Goal: Transaction & Acquisition: Purchase product/service

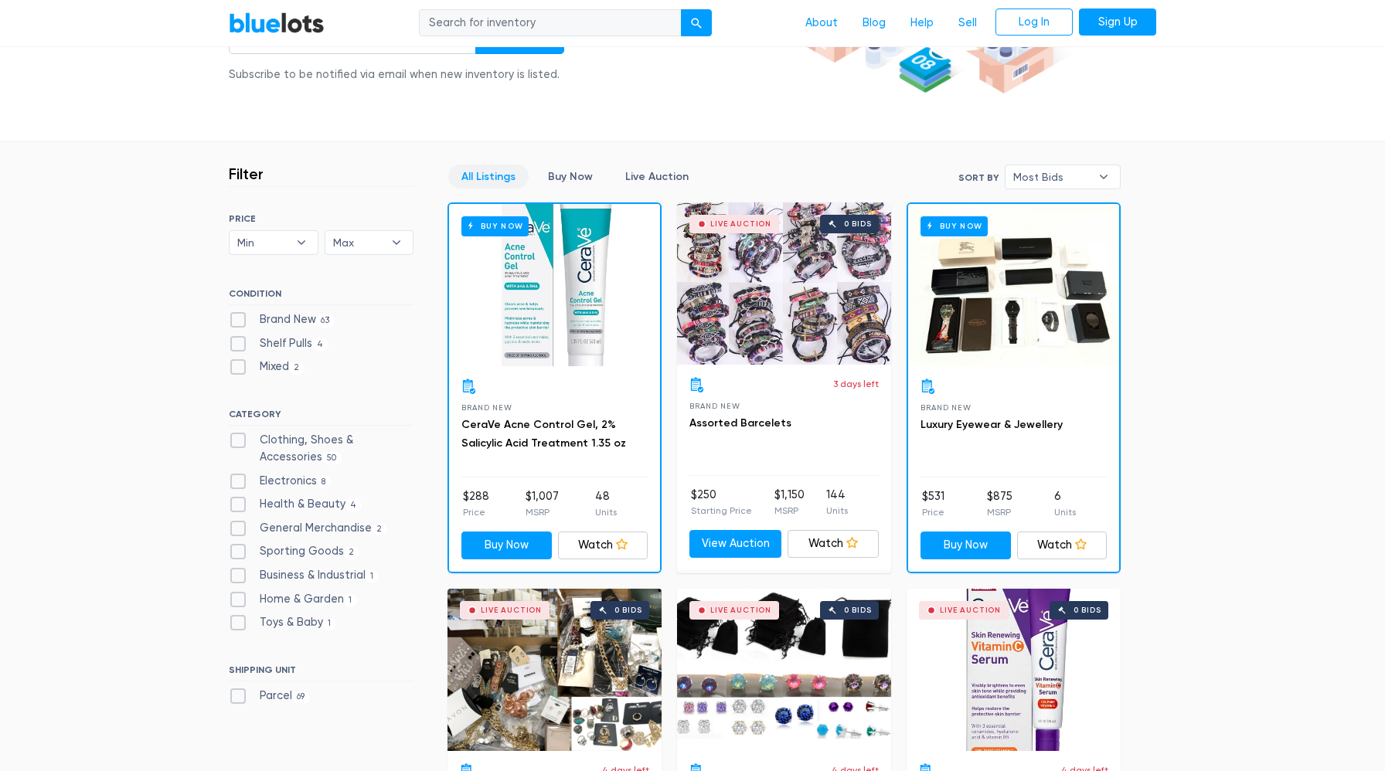
scroll to position [255, 0]
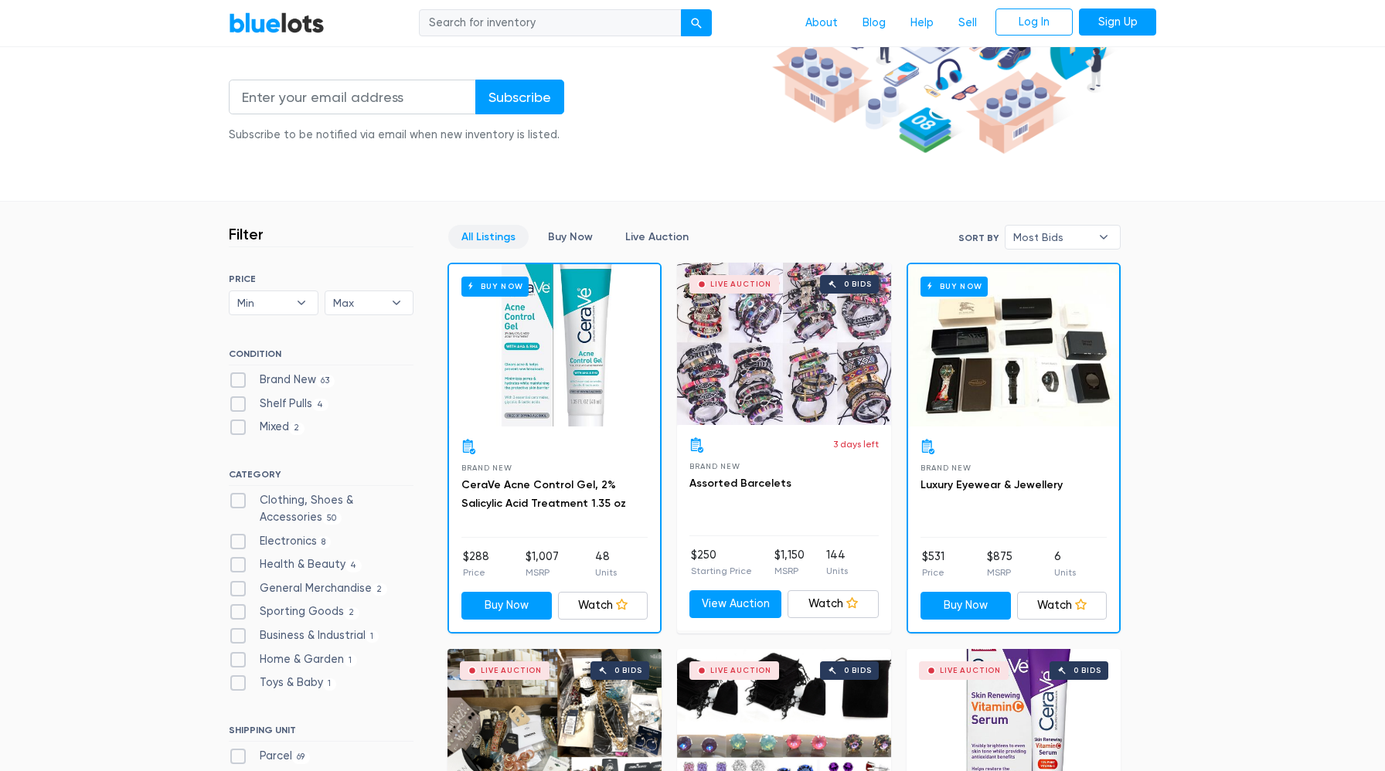
click at [242, 502] on label "Clothing, Shoes & Accessories 50" at bounding box center [321, 508] width 185 height 33
click at [239, 502] on Accessories"] "Clothing, Shoes & Accessories 50" at bounding box center [234, 497] width 10 height 10
checkbox Accessories"] "true"
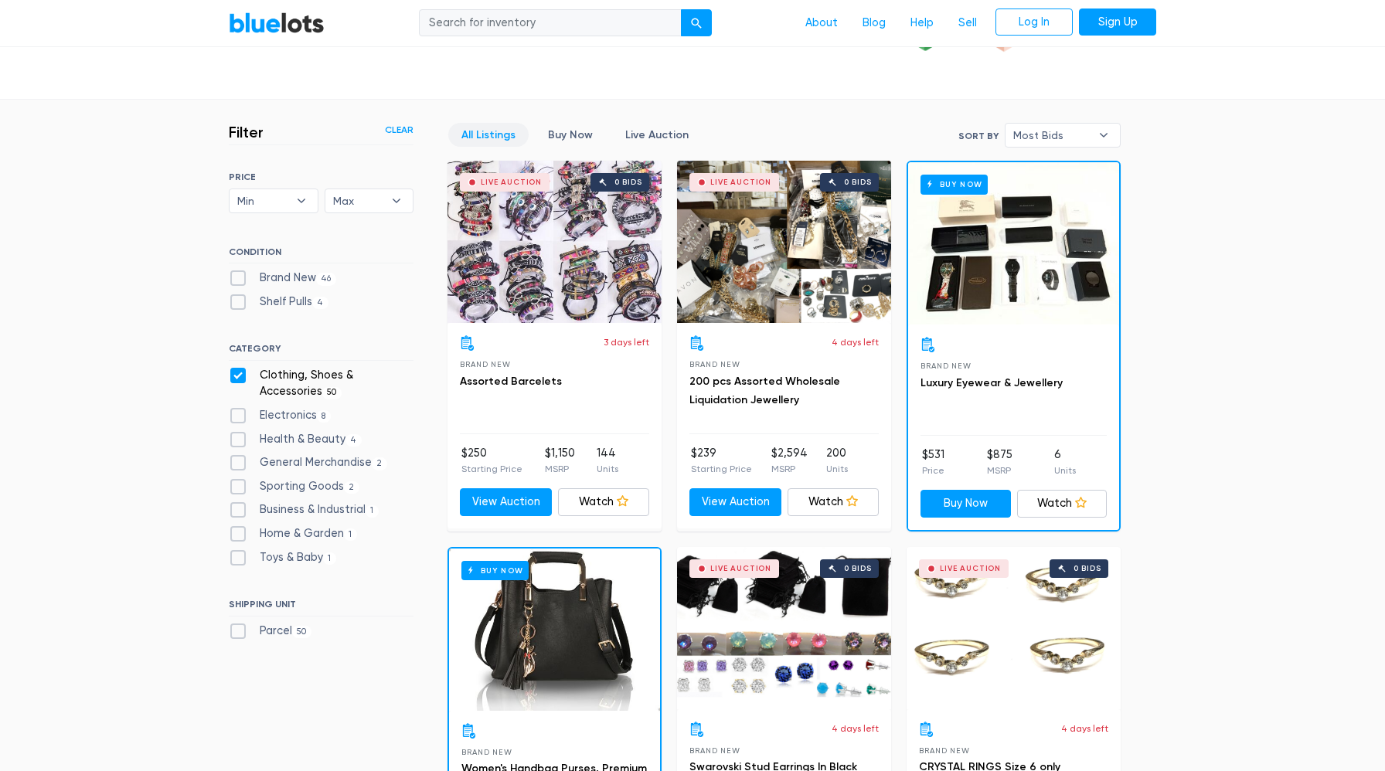
scroll to position [267, 0]
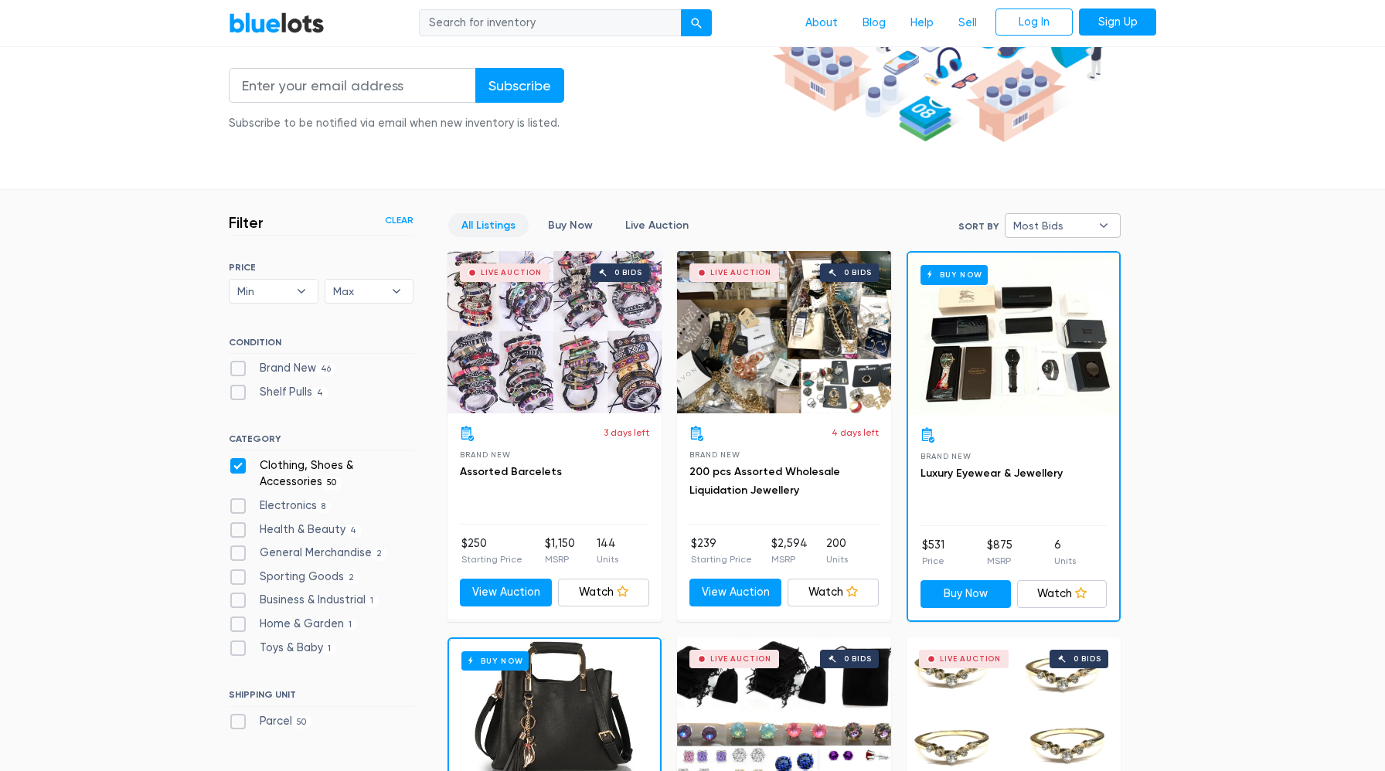
click at [1043, 221] on span "Most Bids" at bounding box center [1051, 225] width 77 height 23
click at [1080, 315] on li "Newly Listed" at bounding box center [1070, 306] width 121 height 25
select select "newly_listed"
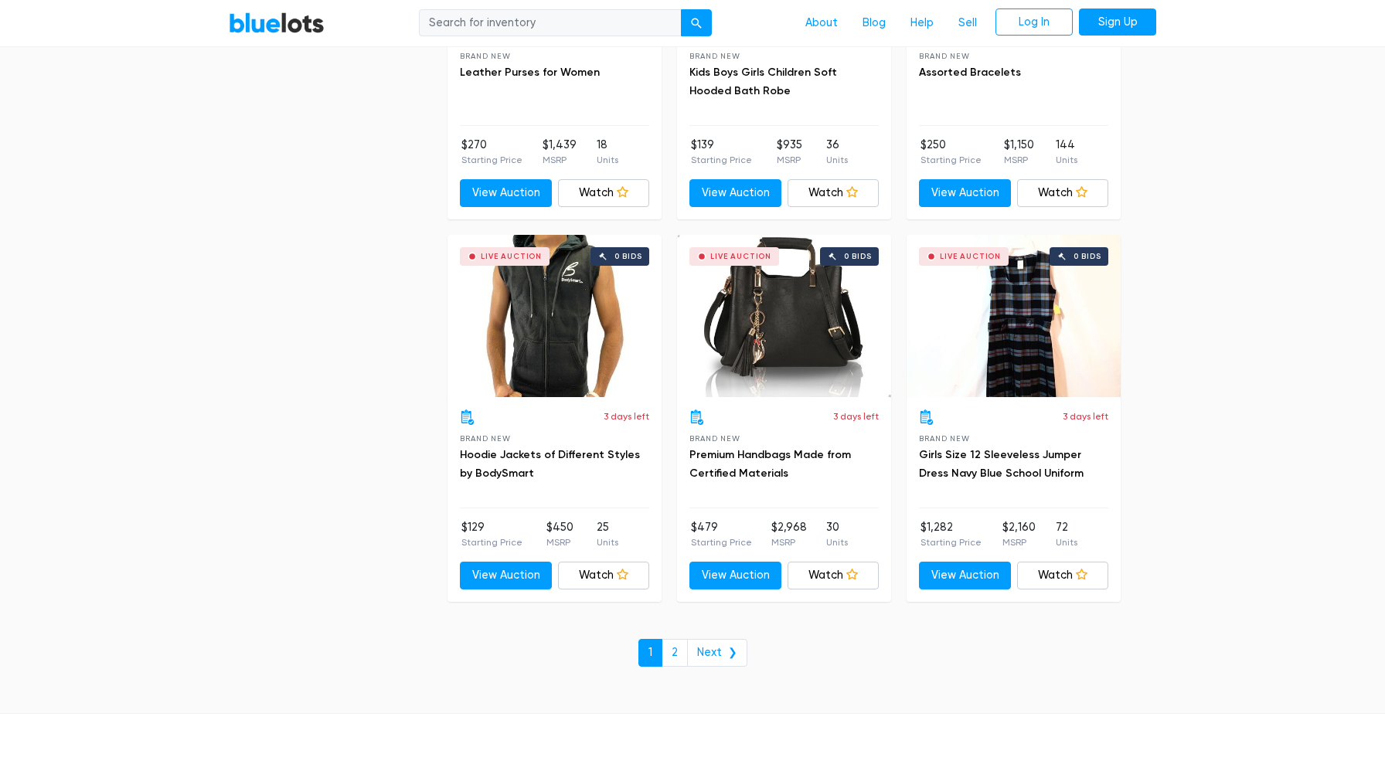
scroll to position [5652, 0]
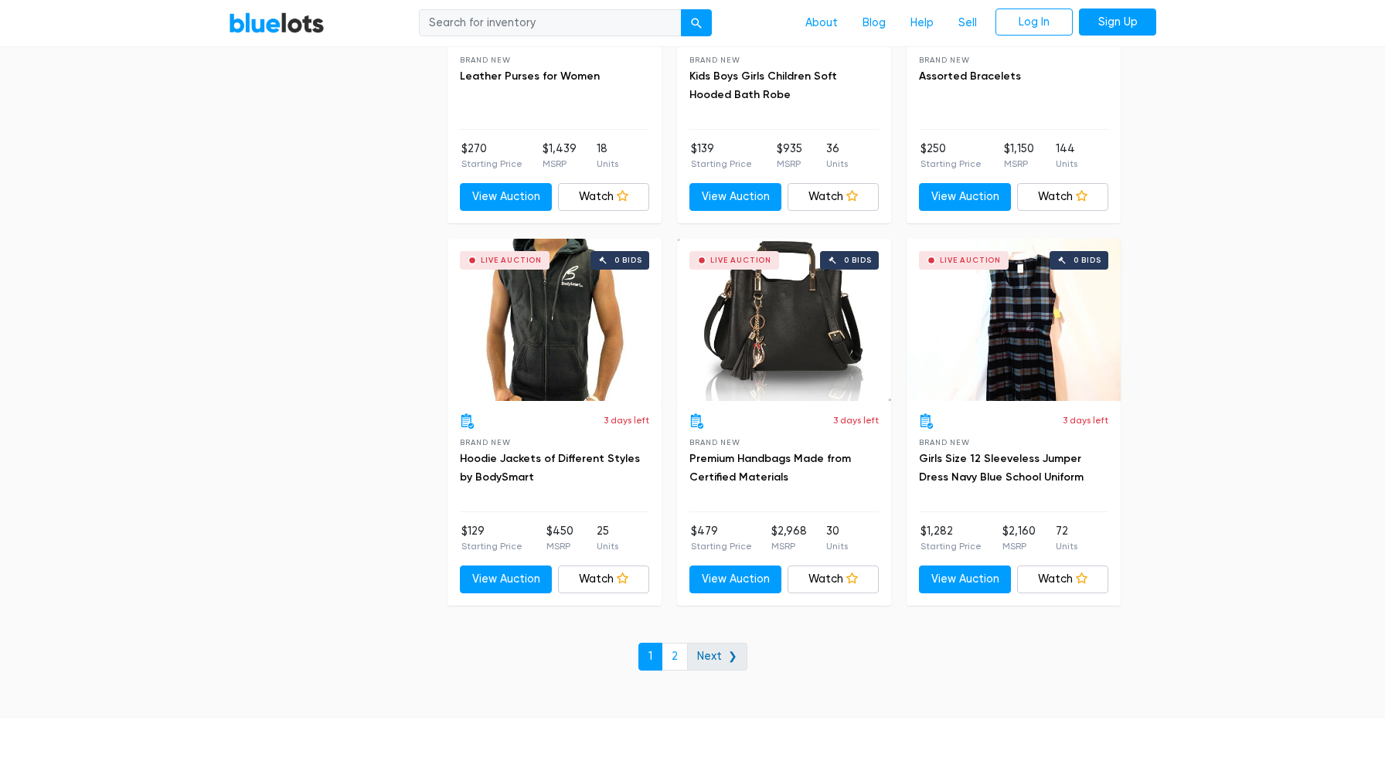
click at [691, 657] on link "Next ❯" at bounding box center [717, 657] width 60 height 28
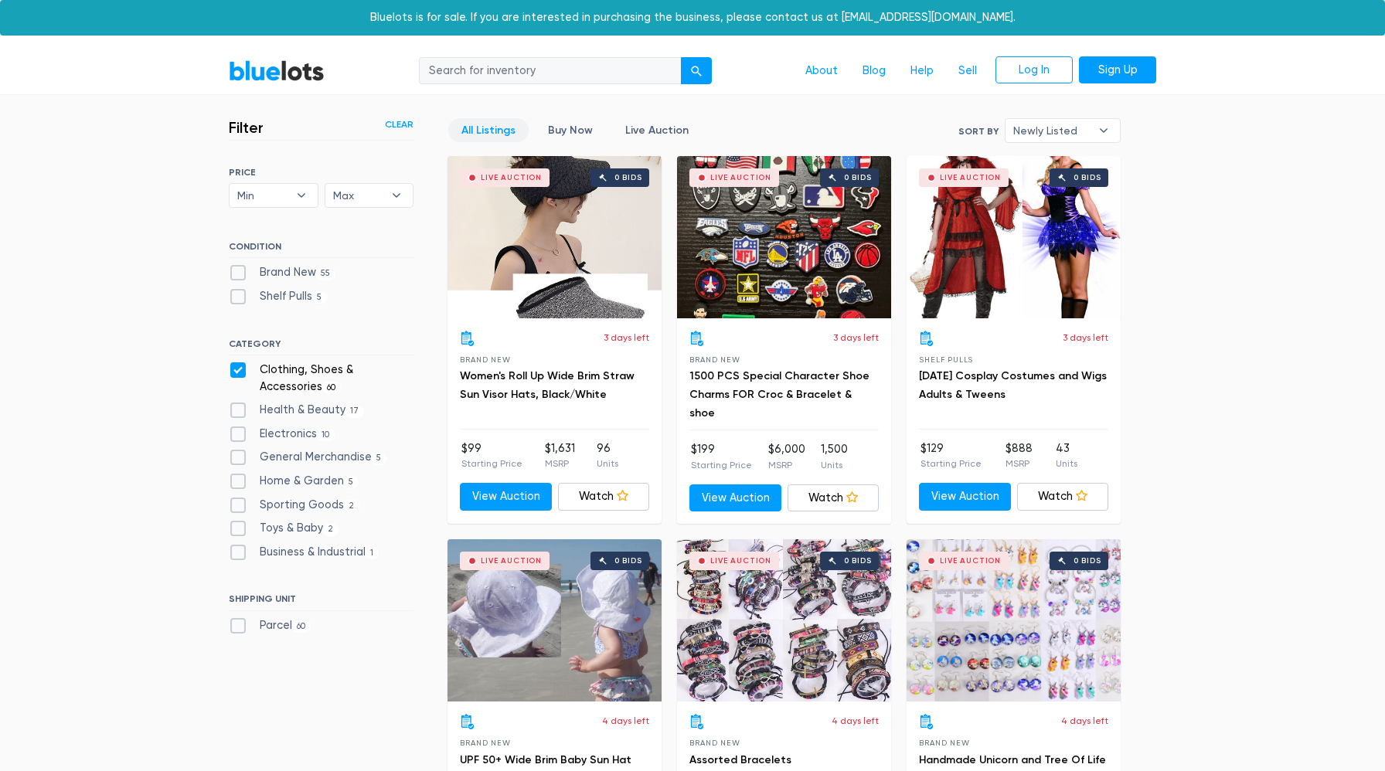
click at [294, 83] on div "BlueLots About Blog Help Sell Log In Sign Up" at bounding box center [692, 70] width 951 height 29
